Goal: Task Accomplishment & Management: Complete application form

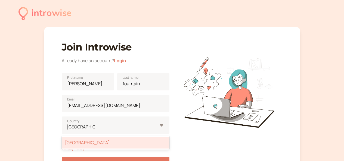
scroll to position [65, 0]
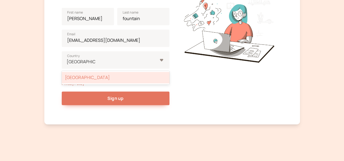
click at [133, 98] on button "Sign up" at bounding box center [116, 99] width 108 height 14
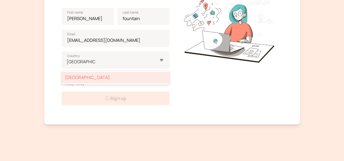
scroll to position [52, 0]
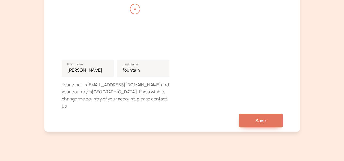
scroll to position [98, 0]
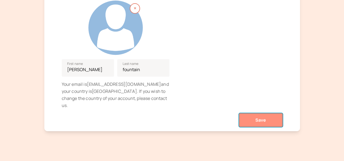
click at [261, 117] on span "Save" at bounding box center [261, 120] width 11 height 6
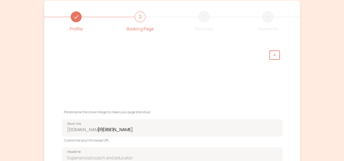
scroll to position [98, 0]
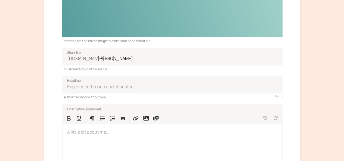
click at [296, 95] on div "Profile 2 Booking Page 3 Services 4 Payments Personalize the cover image to mak…" at bounding box center [172, 77] width 256 height 296
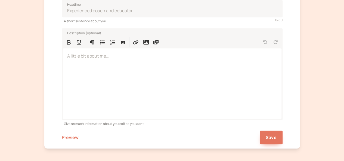
scroll to position [185, 0]
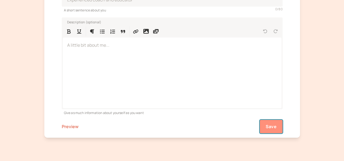
click at [275, 129] on span "Save" at bounding box center [271, 127] width 11 height 6
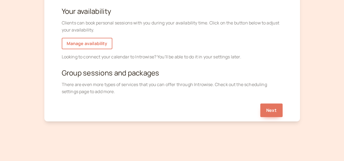
scroll to position [132, 0]
click at [273, 112] on button "Next" at bounding box center [271, 111] width 22 height 14
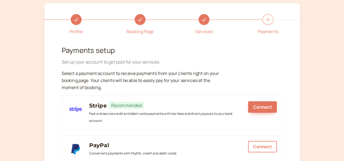
scroll to position [20, 0]
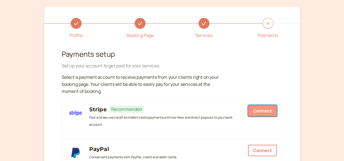
click at [263, 112] on button "Connect" at bounding box center [262, 110] width 29 height 11
